Goal: Navigation & Orientation: Find specific page/section

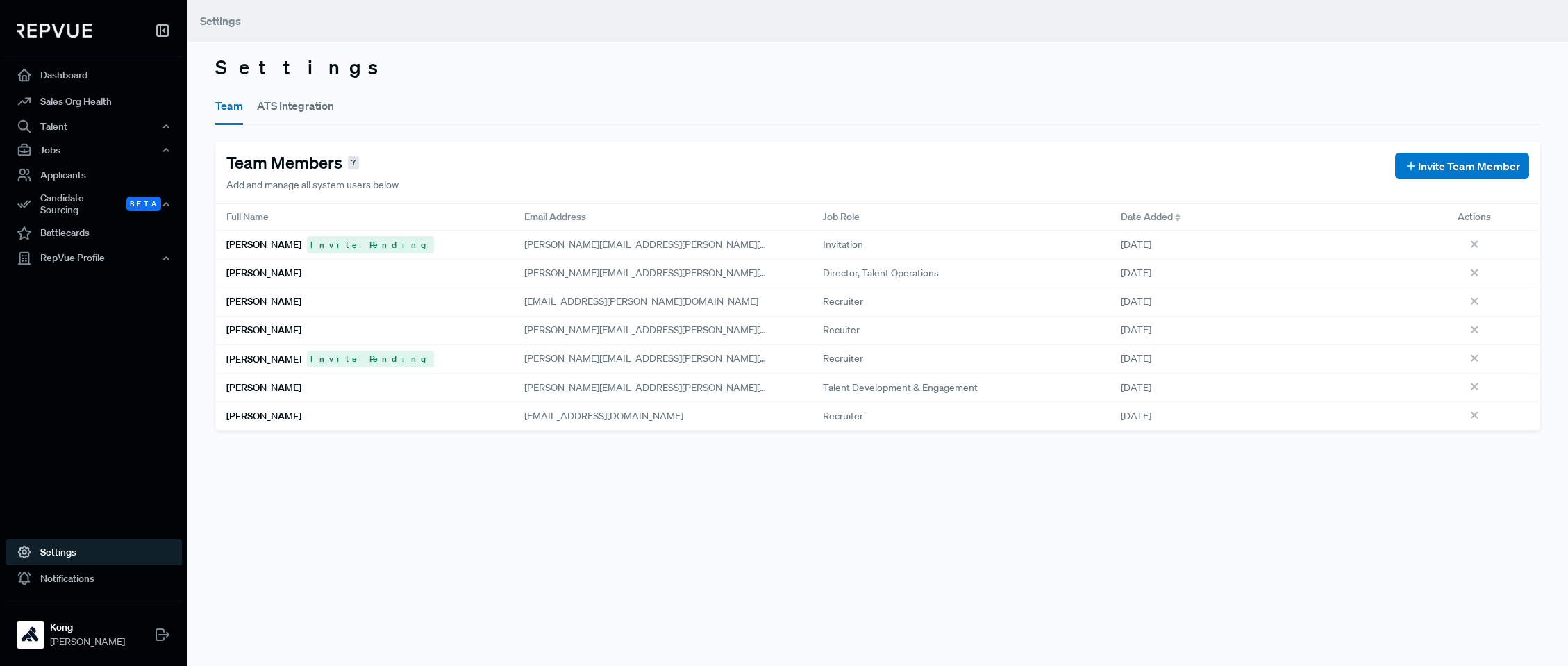
click at [289, 113] on button "ATS Integration" at bounding box center [295, 105] width 77 height 39
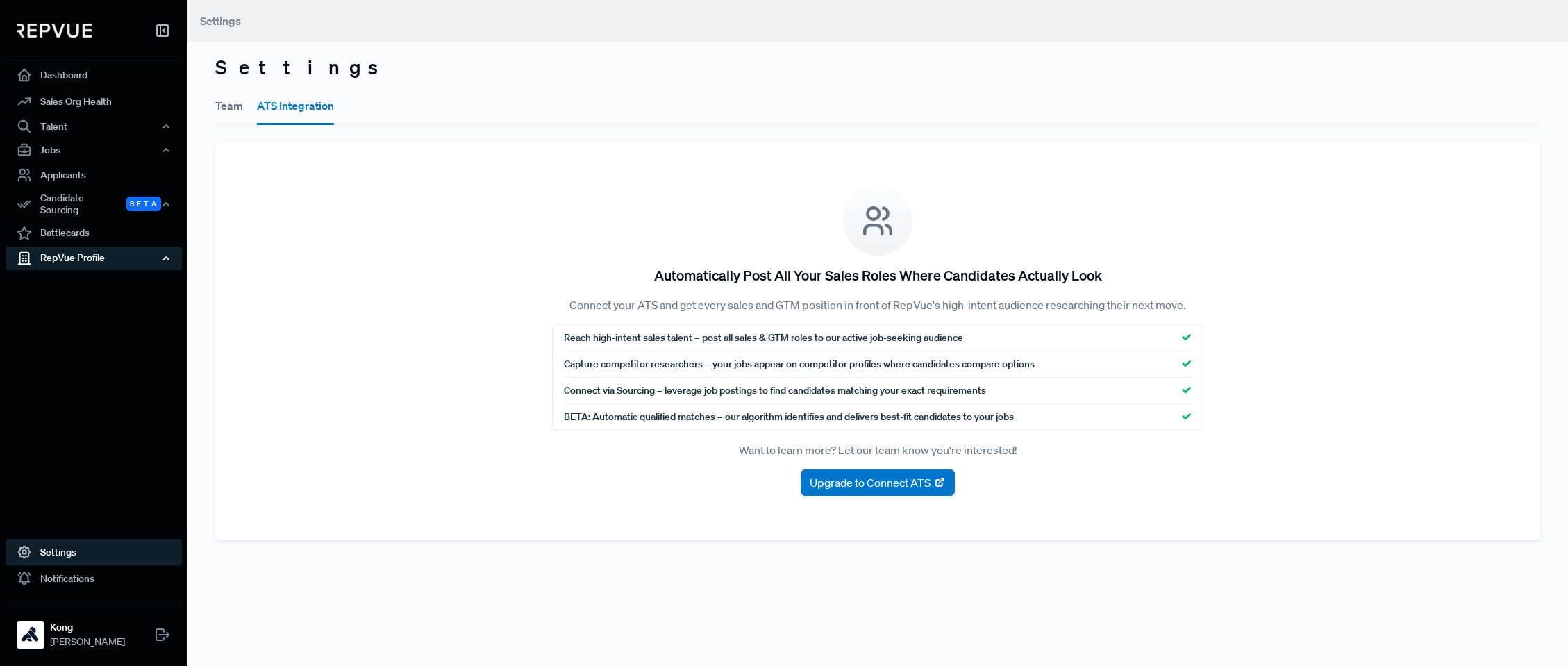
click at [88, 249] on div "RepVue Profile" at bounding box center [93, 258] width 177 height 23
click at [88, 274] on link "Profile Overview" at bounding box center [112, 291] width 177 height 35
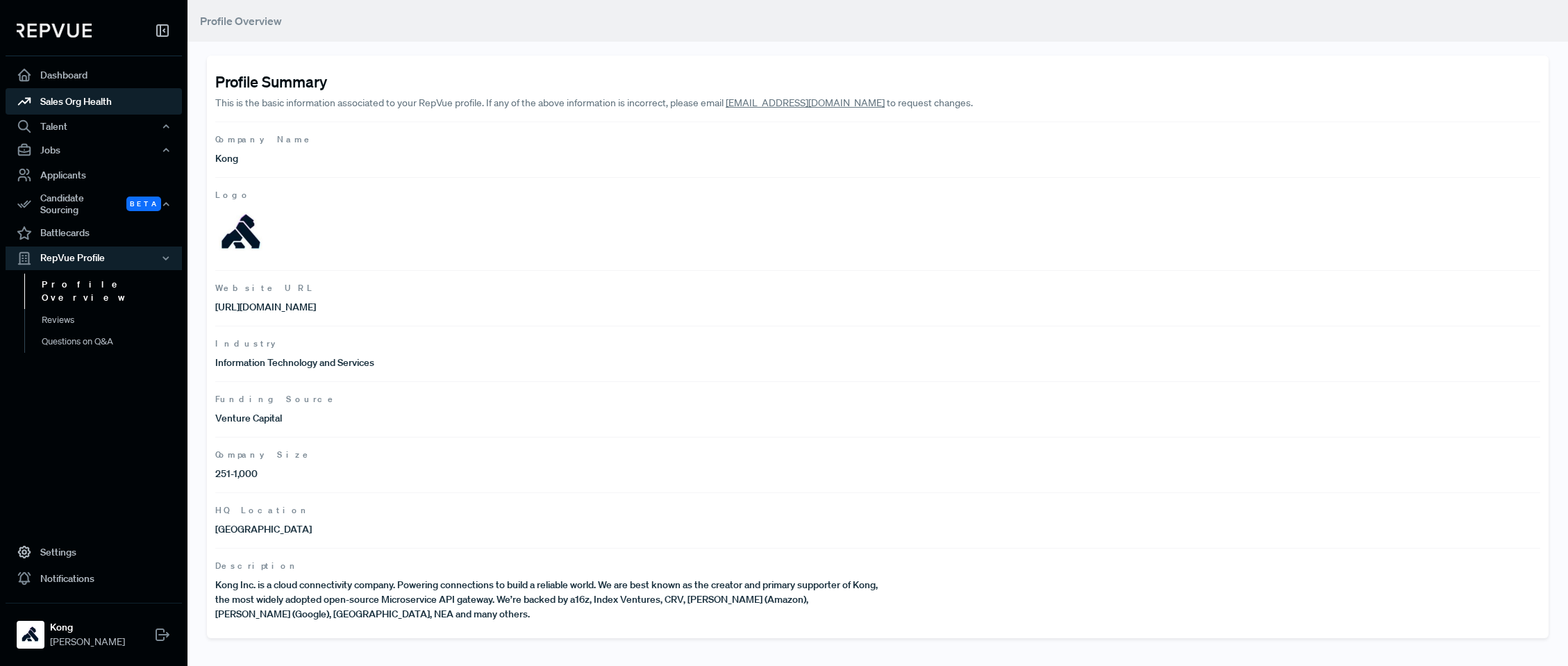
click at [69, 109] on link "Sales Org Health" at bounding box center [93, 101] width 177 height 27
